Goal: Information Seeking & Learning: Compare options

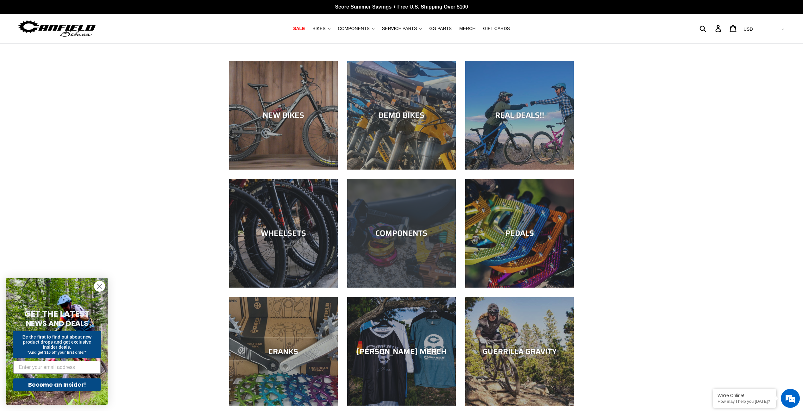
click at [384, 288] on div "COMPONENTS" at bounding box center [401, 288] width 109 height 0
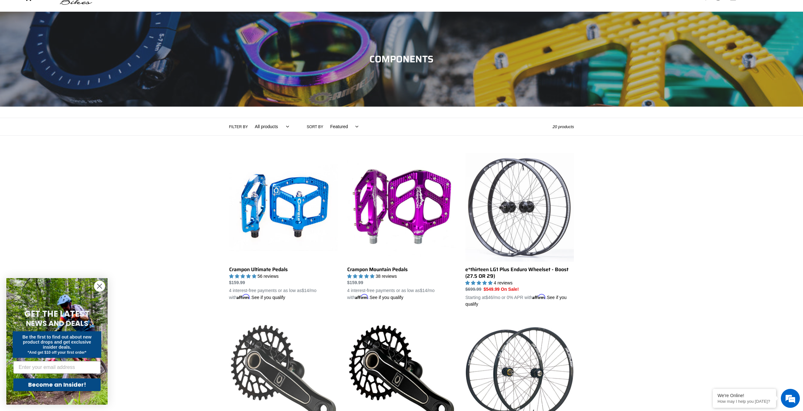
scroll to position [76, 0]
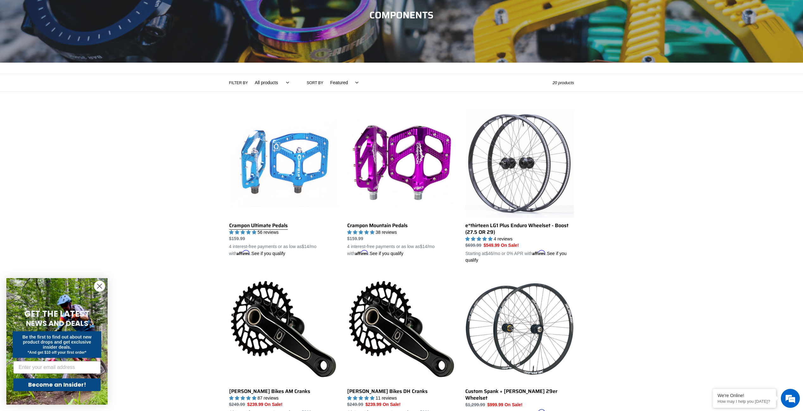
click at [300, 168] on link "Crampon Ultimate Pedals" at bounding box center [283, 183] width 109 height 148
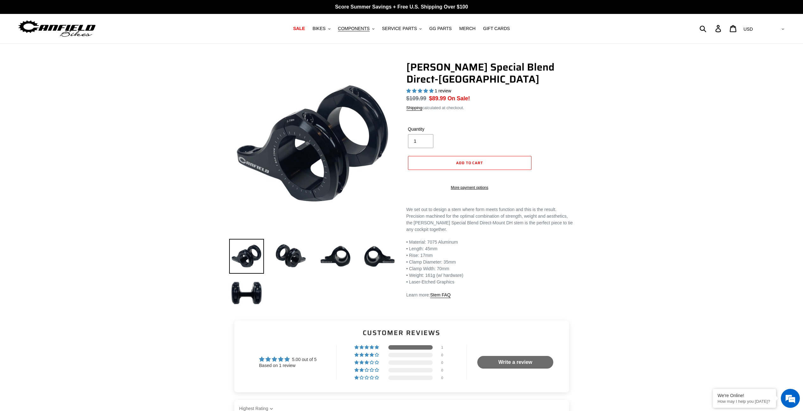
select select "highest-rating"
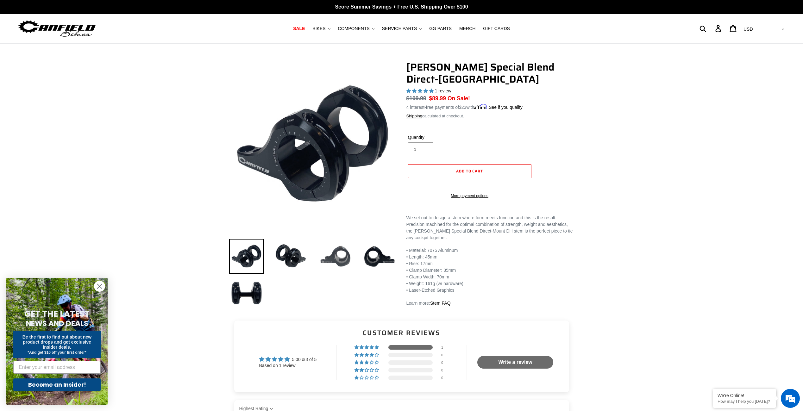
click at [338, 257] on img at bounding box center [335, 256] width 35 height 35
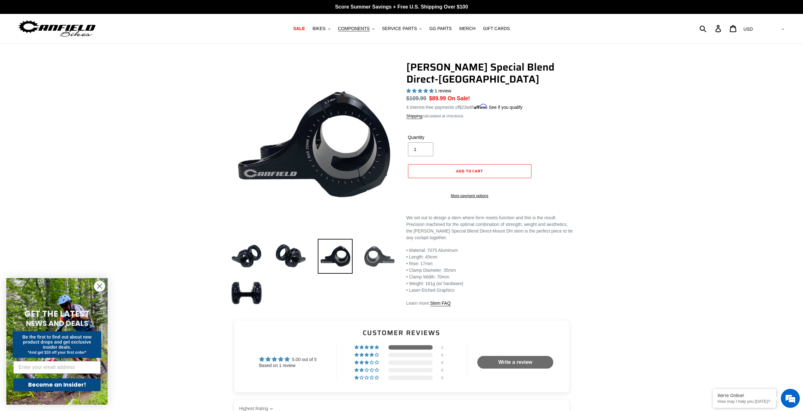
click at [375, 257] on img at bounding box center [379, 256] width 35 height 35
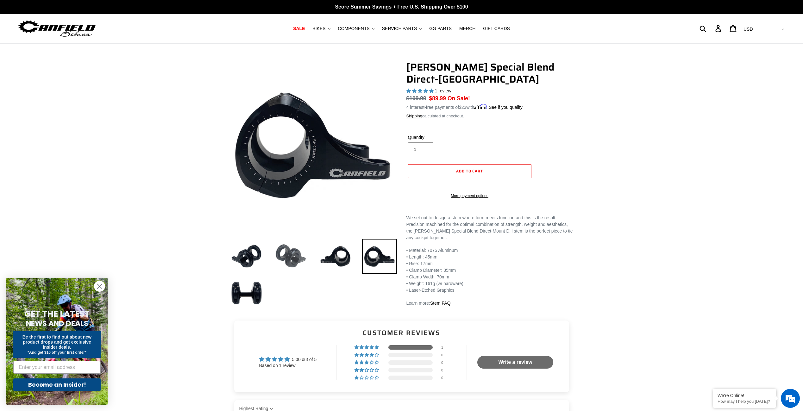
click at [298, 255] on img at bounding box center [290, 256] width 35 height 35
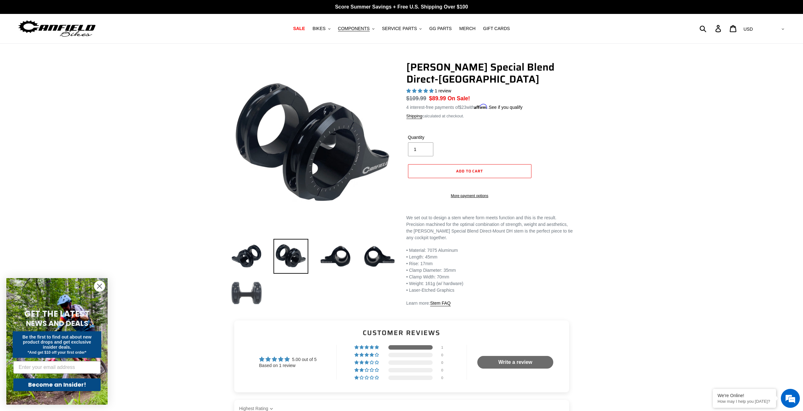
click at [243, 295] on img at bounding box center [246, 293] width 35 height 35
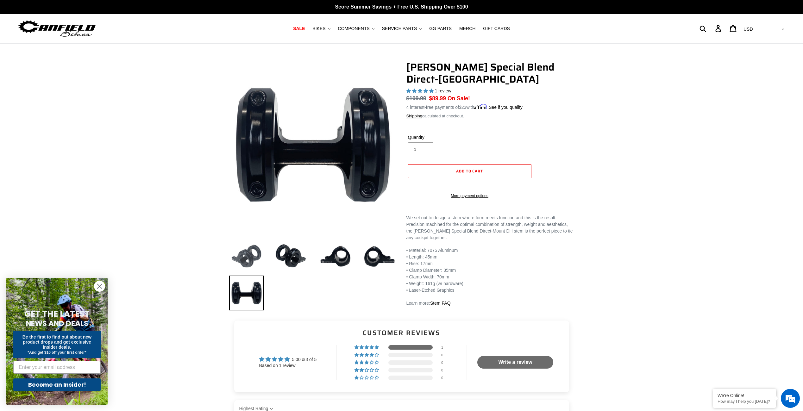
click at [248, 266] on img at bounding box center [246, 256] width 35 height 35
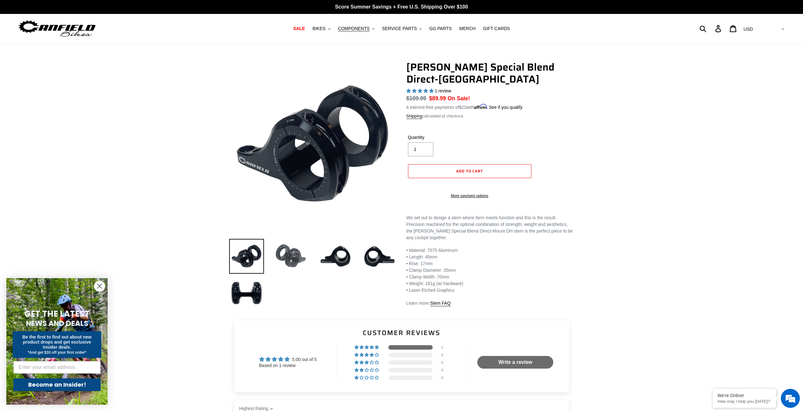
click at [295, 258] on img at bounding box center [290, 256] width 35 height 35
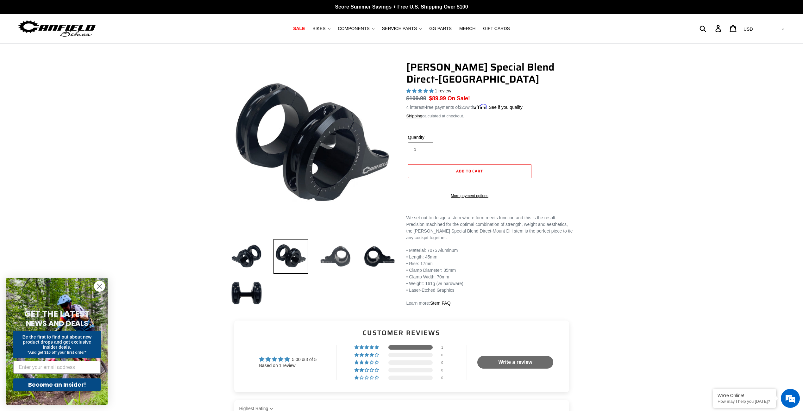
click at [351, 252] on img at bounding box center [335, 256] width 35 height 35
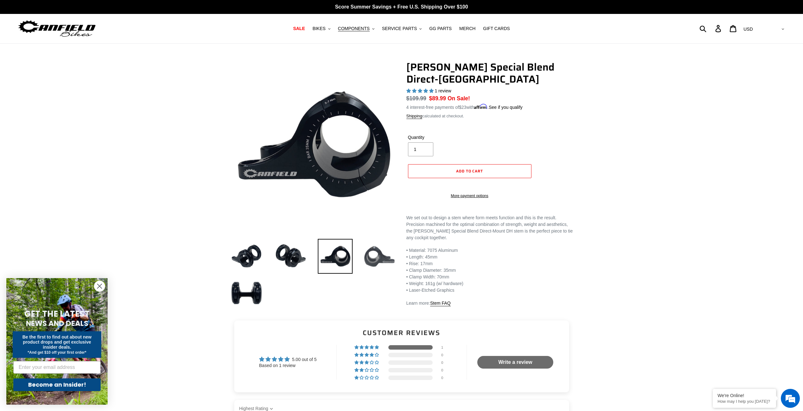
click at [377, 254] on img at bounding box center [379, 256] width 35 height 35
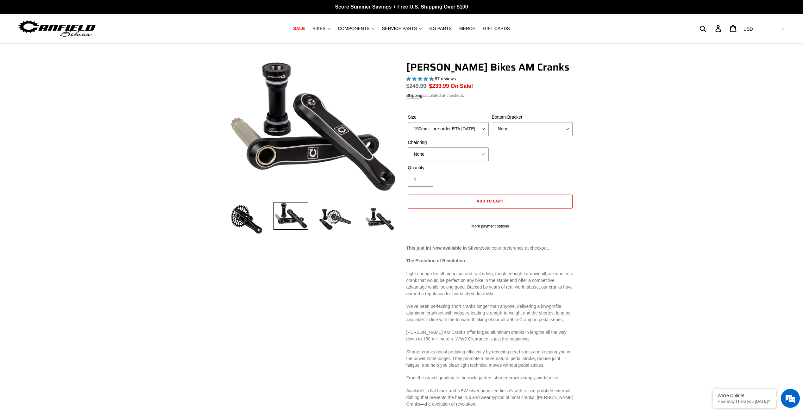
select select "highest-rating"
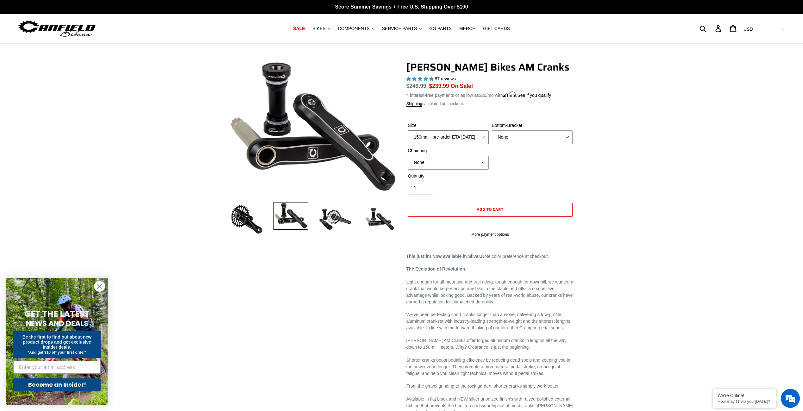
select select "160mm - pre-order ETA 9/30/25"
click at [408, 137] on select "150mm - pre-order ETA 9/30/25 155mm - pre-order ETA 9/30/25 160mm - pre-order E…" at bounding box center [448, 137] width 81 height 14
select select "BSA Threaded 68/73mm"
click at [492, 137] on select "None BSA Threaded 68/73mm Press Fit PF92" at bounding box center [532, 137] width 81 height 14
select select "30t Round (Boost 148)"
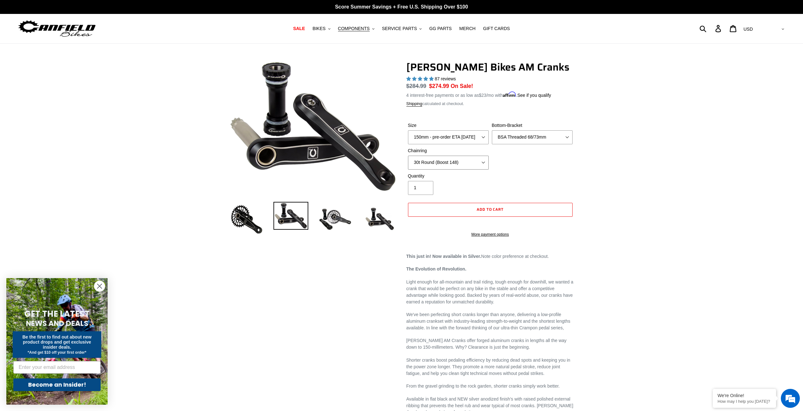
click at [408, 162] on select "None 30t Round (Boost 148) 30t Oval (Boost 148) 32t Round (Boost 148) 32t Oval …" at bounding box center [448, 163] width 81 height 14
click at [337, 221] on img at bounding box center [335, 219] width 35 height 35
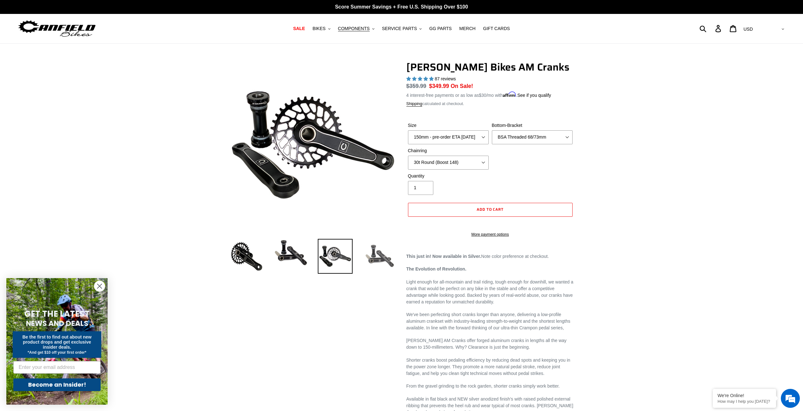
click at [372, 251] on img at bounding box center [379, 256] width 35 height 35
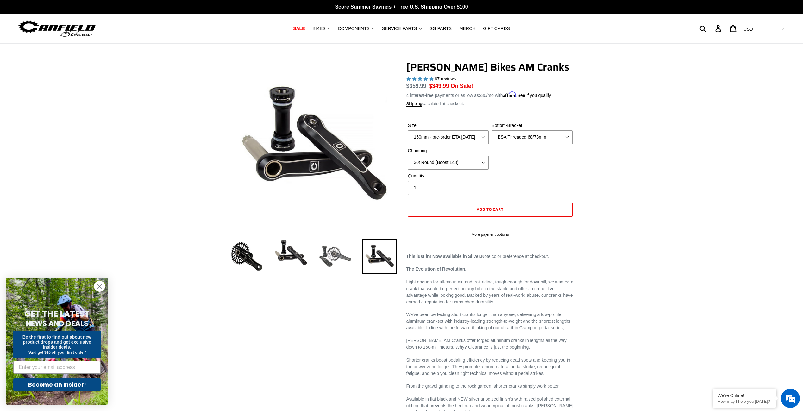
click at [340, 256] on img at bounding box center [335, 256] width 35 height 35
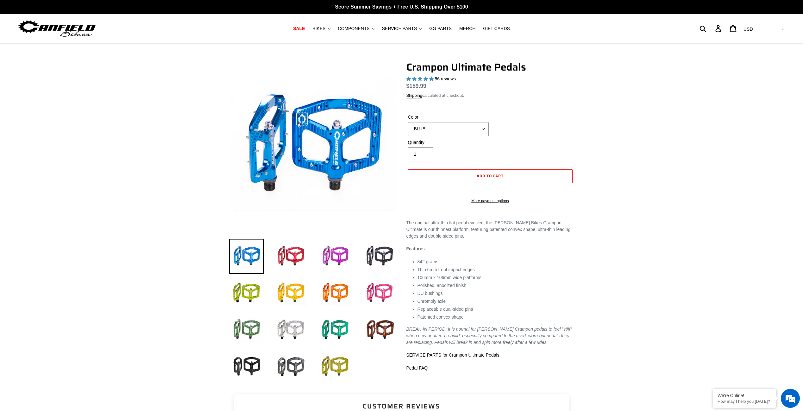
select select "highest-rating"
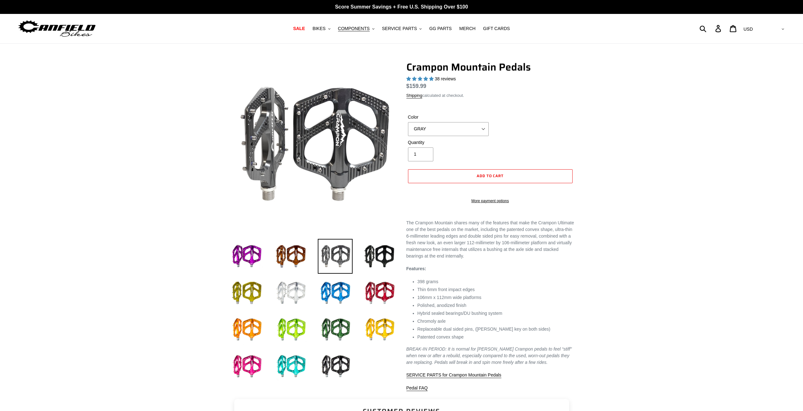
select select "highest-rating"
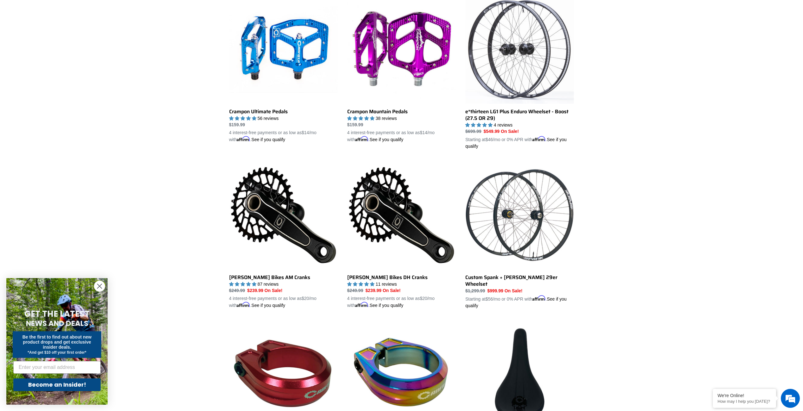
scroll to position [152, 0]
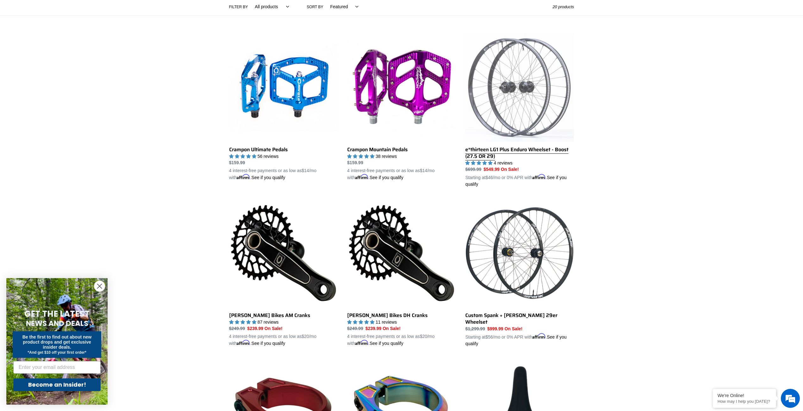
click at [504, 91] on link "e*thirteen LG1 Plus Enduro Wheelset - Boost (27.5 OR 29)" at bounding box center [519, 110] width 109 height 155
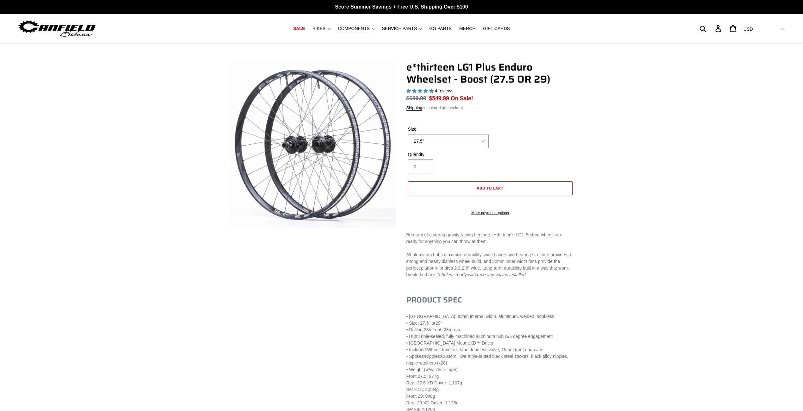
select select "highest-rating"
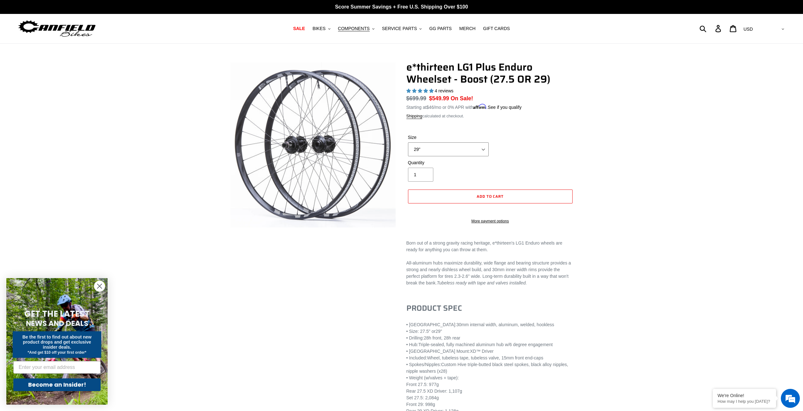
click at [408, 149] on select "27.5" 29"" at bounding box center [448, 149] width 81 height 14
select select "27.5""
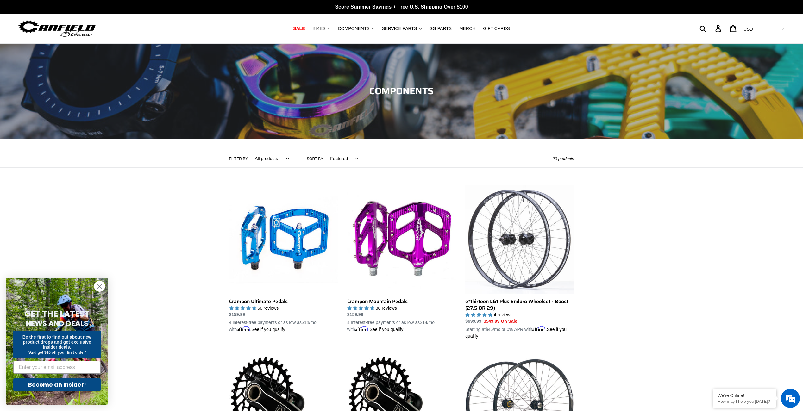
click at [322, 30] on span "BIKES" at bounding box center [318, 28] width 13 height 5
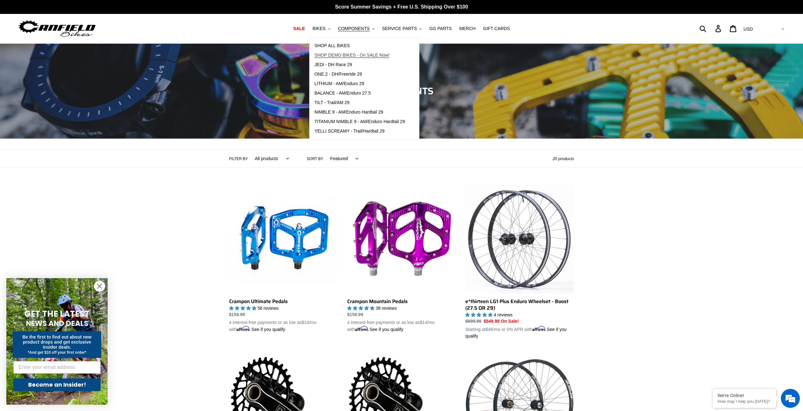
click at [346, 58] on span "SHOP DEMO BIKES - On SALE Now!" at bounding box center [351, 55] width 75 height 5
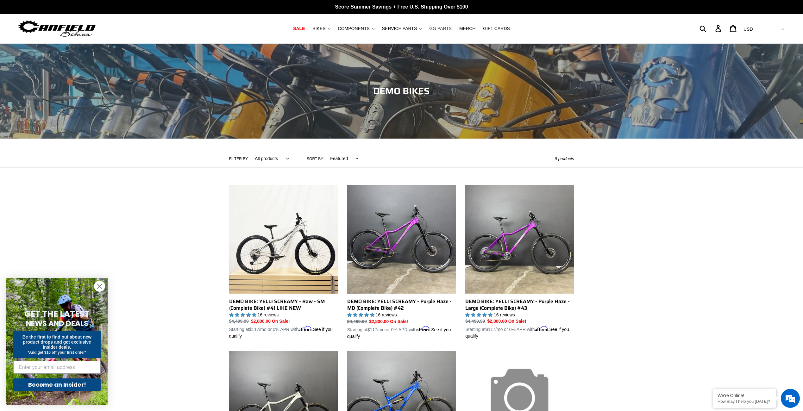
click at [437, 28] on span "GG PARTS" at bounding box center [440, 28] width 22 height 5
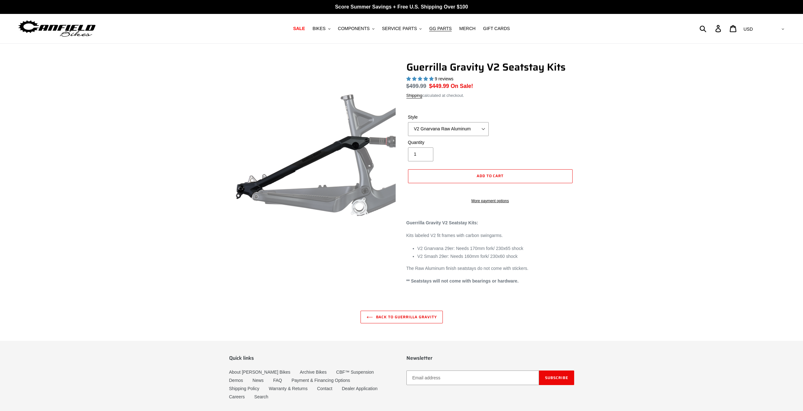
select select "highest-rating"
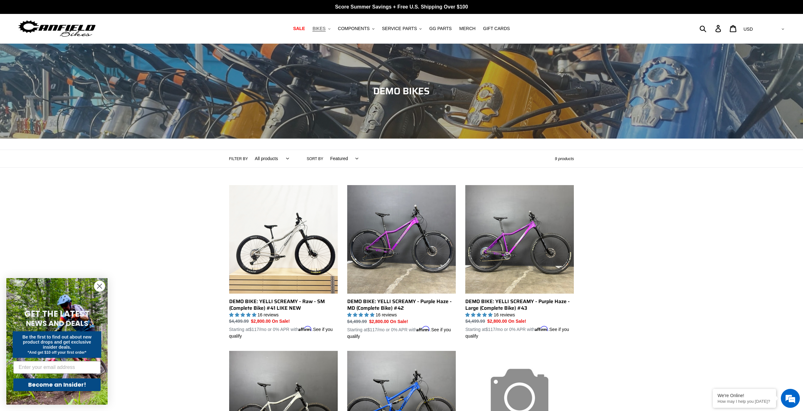
click at [324, 28] on span "BIKES" at bounding box center [318, 28] width 13 height 5
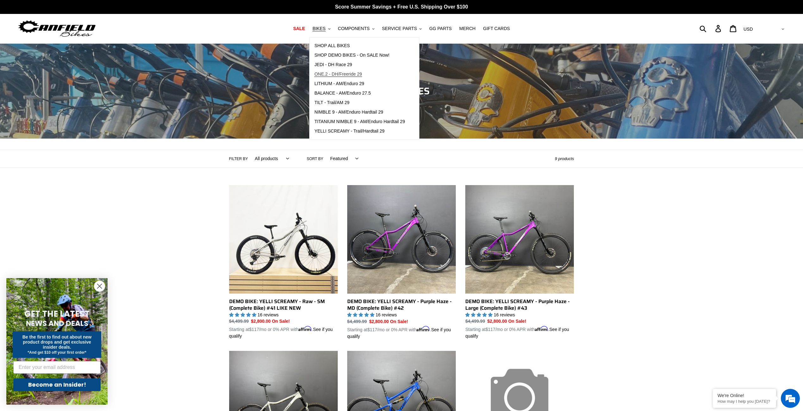
click at [358, 72] on span "ONE.2 - DH/Freeride 29" at bounding box center [337, 74] width 47 height 5
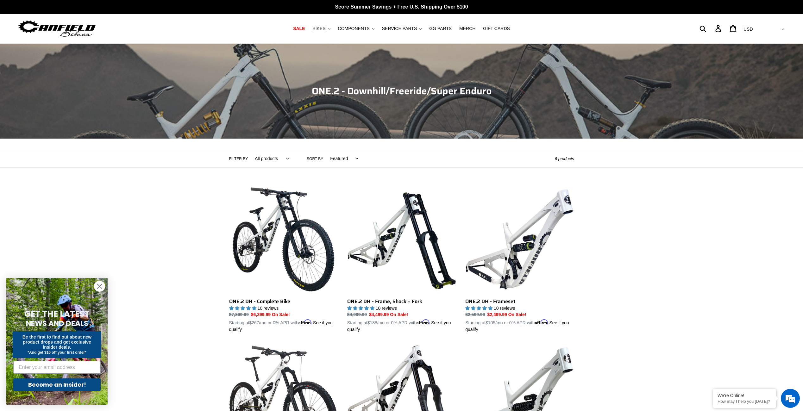
click at [325, 26] on span "BIKES" at bounding box center [318, 28] width 13 height 5
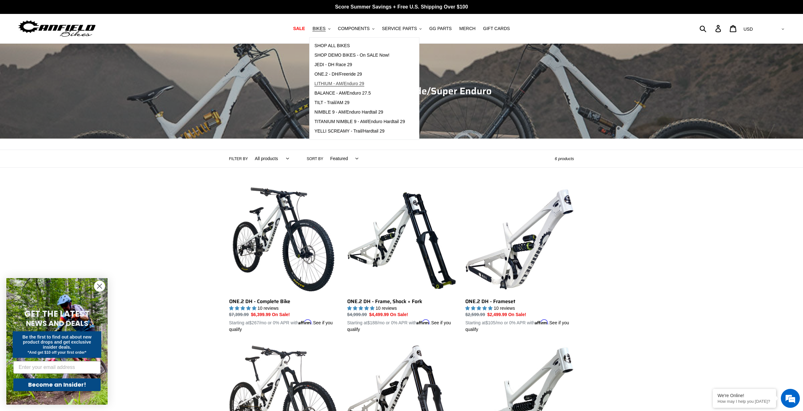
click at [363, 84] on span "LITHIUM - AM/Enduro 29" at bounding box center [339, 83] width 50 height 5
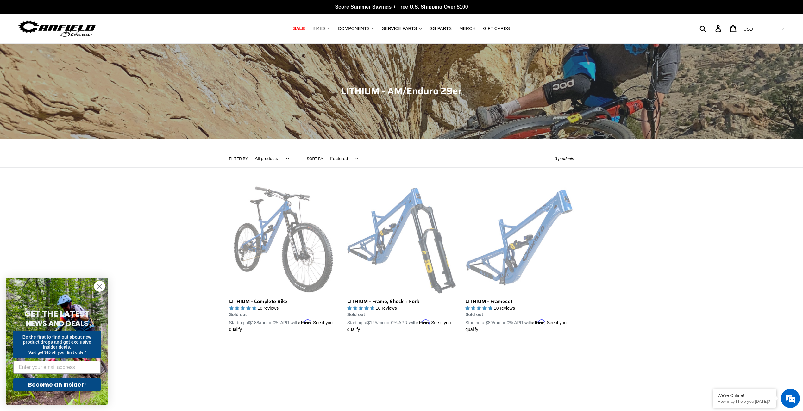
click at [323, 29] on span "BIKES" at bounding box center [318, 28] width 13 height 5
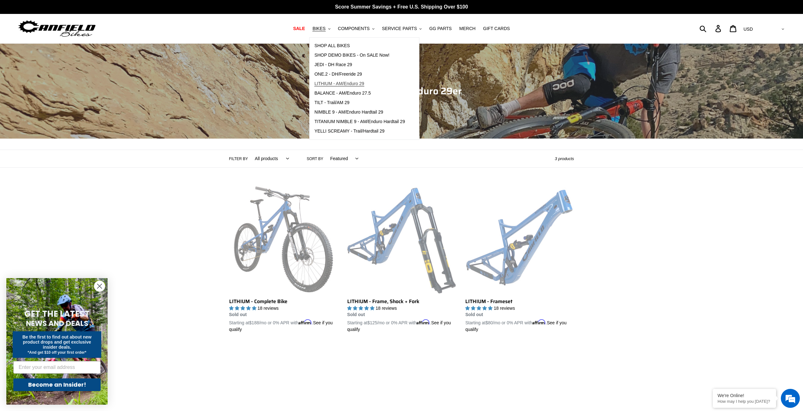
click at [342, 80] on link "LITHIUM - AM/Enduro 29" at bounding box center [360, 83] width 100 height 9
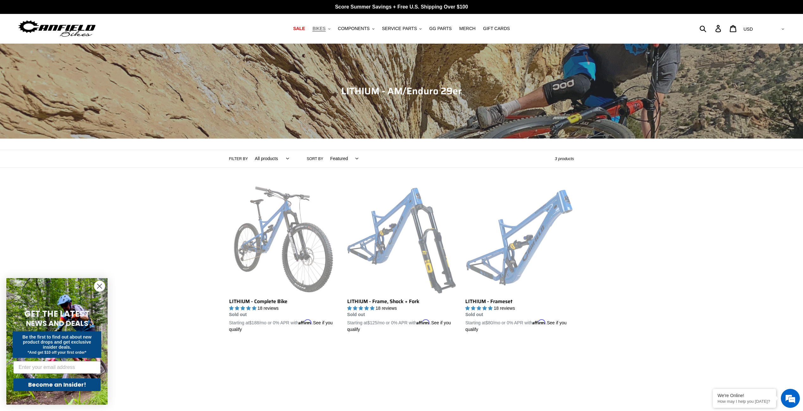
click at [325, 29] on span "BIKES" at bounding box center [318, 28] width 13 height 5
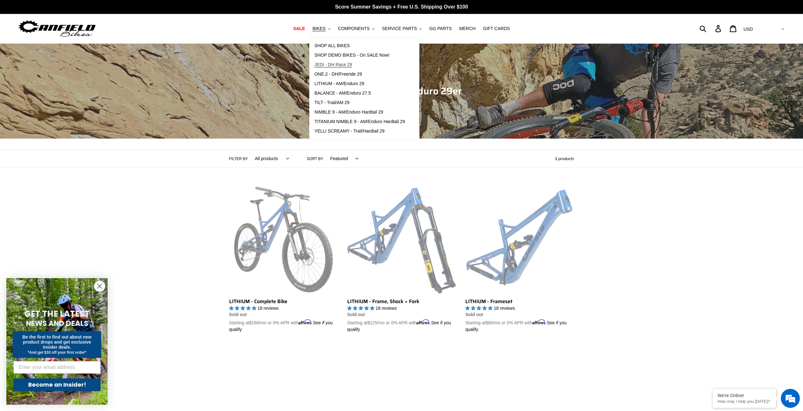
click at [330, 65] on span "JEDI - DH Race 29" at bounding box center [333, 64] width 38 height 5
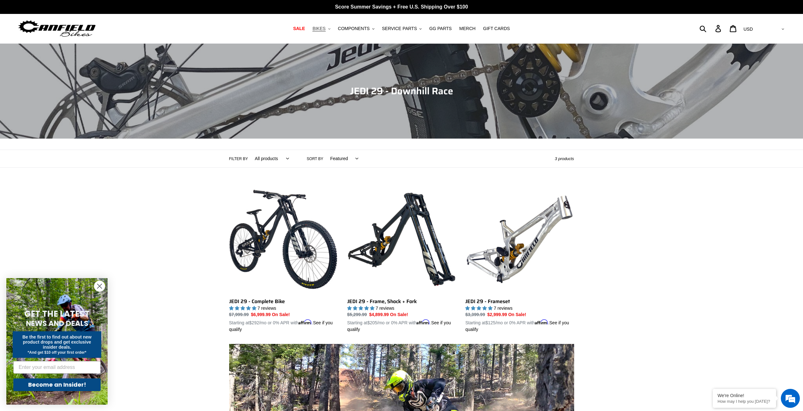
click at [329, 29] on button "BIKES .cls-1{fill:#231f20}" at bounding box center [321, 28] width 24 height 9
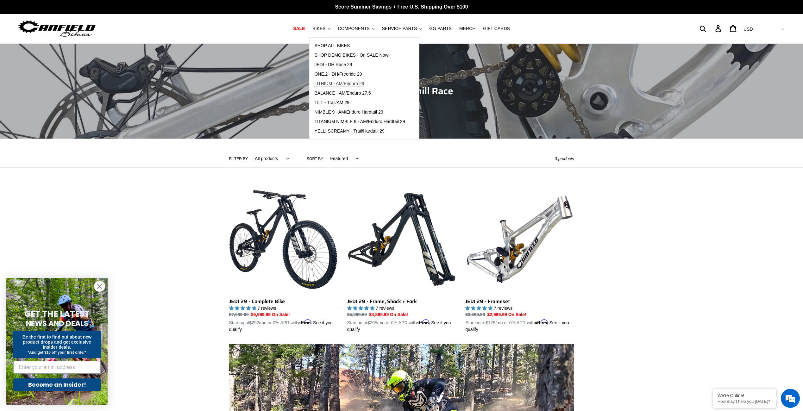
click at [349, 85] on span "LITHIUM - AM/Enduro 29" at bounding box center [339, 83] width 50 height 5
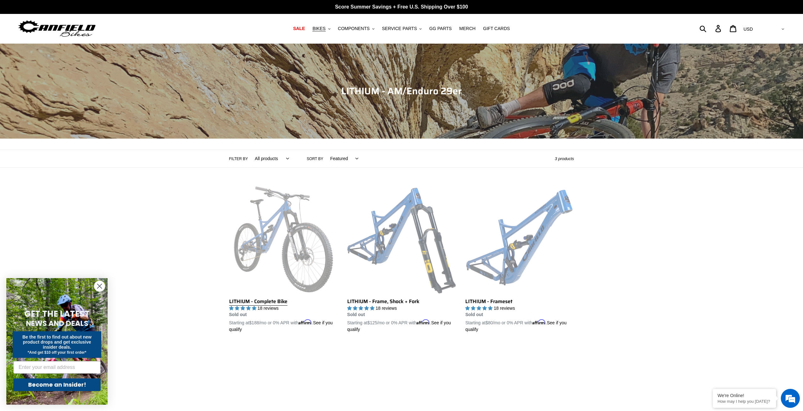
click at [300, 255] on link "LITHIUM - Complete Bike" at bounding box center [283, 259] width 109 height 148
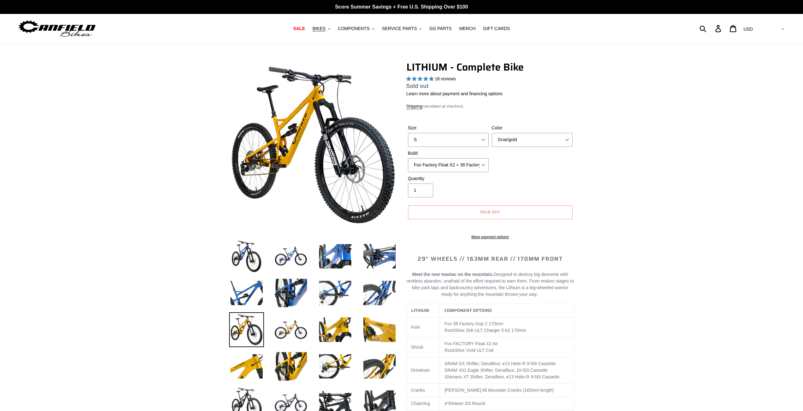
select select "highest-rating"
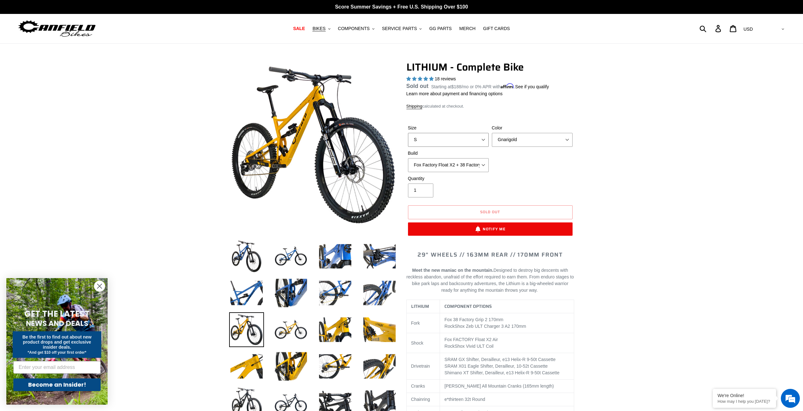
select select "L"
click at [408, 147] on select "S M L XL" at bounding box center [448, 140] width 81 height 14
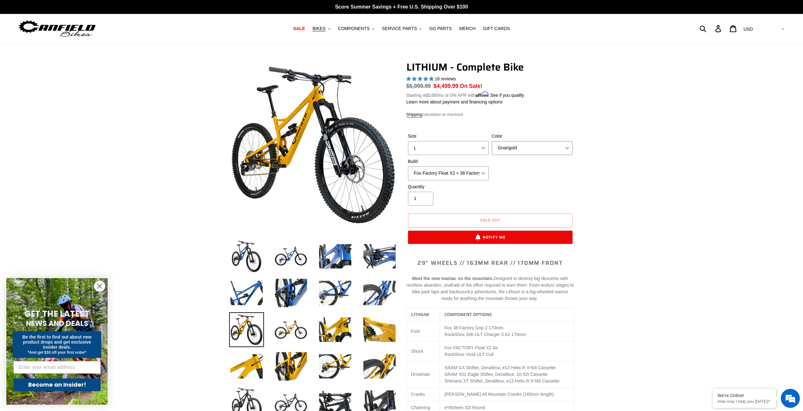
select select "Stealth Black"
click at [492, 147] on select "Gnarigold Blue Velvet Stealth Black" at bounding box center [532, 148] width 81 height 14
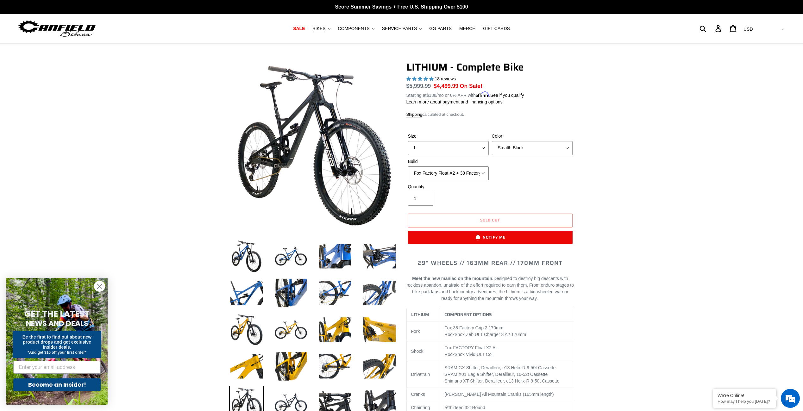
select select "RockShox Vivid ULT Coil + Zeb ULT Chg 3 + Shimano XT"
click at [408, 172] on select "Fox Factory Float X2 + 38 Factory Grip 2 170 + SRAM GX Fox Factory Float X2 + 3…" at bounding box center [448, 173] width 81 height 14
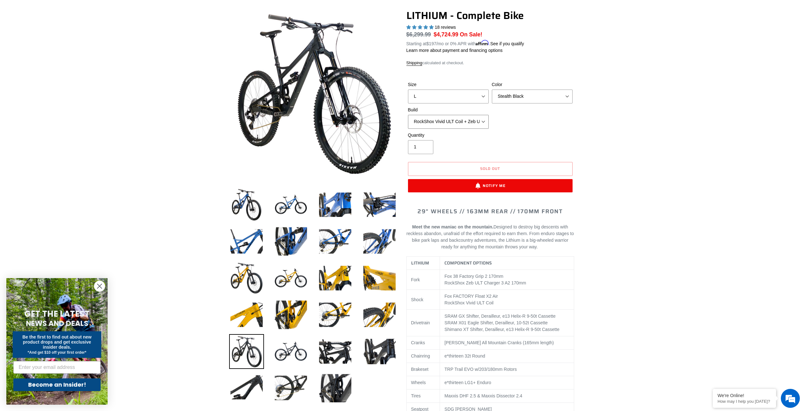
scroll to position [152, 0]
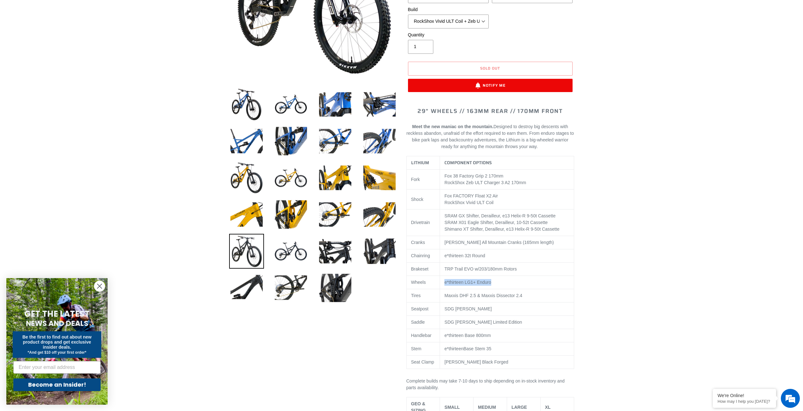
drag, startPoint x: 508, startPoint y: 291, endPoint x: 443, endPoint y: 291, distance: 65.2
click at [443, 289] on td "e*thirteen LG1+ Enduro" at bounding box center [507, 282] width 134 height 13
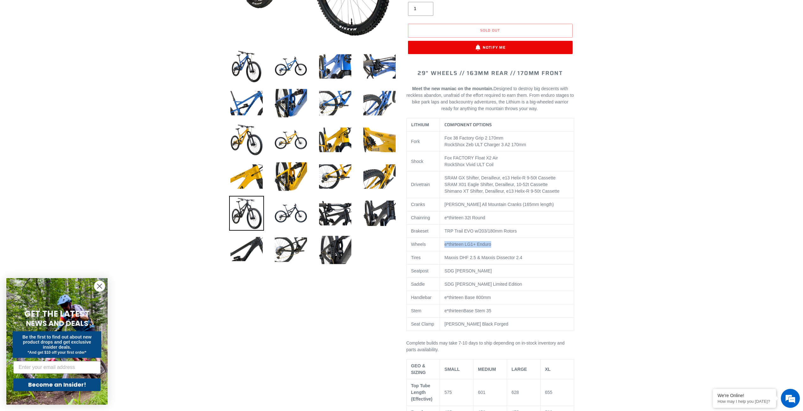
scroll to position [228, 0]
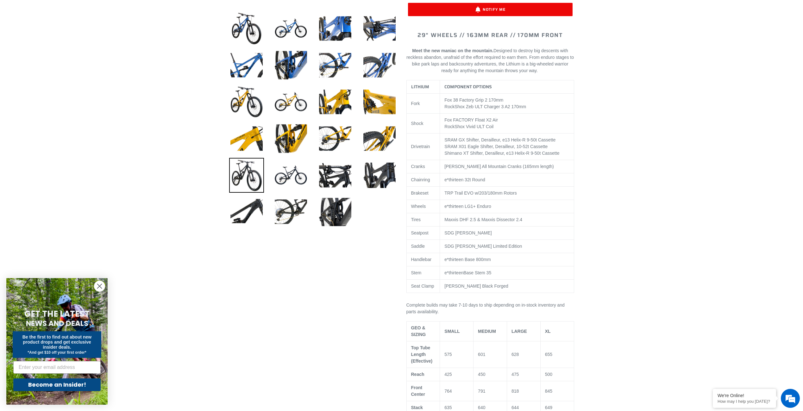
click at [476, 220] on td "Maxxis DHF 2.5 & Maxxis Dissector 2.4" at bounding box center [507, 219] width 134 height 13
drag, startPoint x: 444, startPoint y: 211, endPoint x: 499, endPoint y: 212, distance: 54.4
click at [499, 212] on td "e*thirteen LG1+ Enduro" at bounding box center [507, 206] width 134 height 13
click at [445, 211] on td "e*thirteen LG1+ Enduro" at bounding box center [507, 206] width 134 height 13
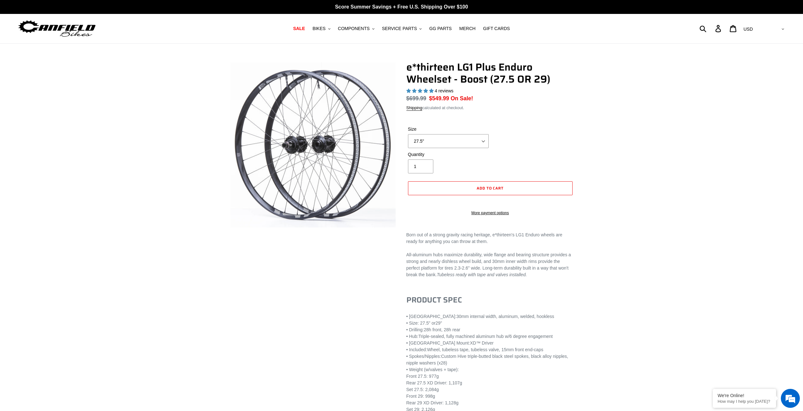
select select "highest-rating"
